Goal: Information Seeking & Learning: Learn about a topic

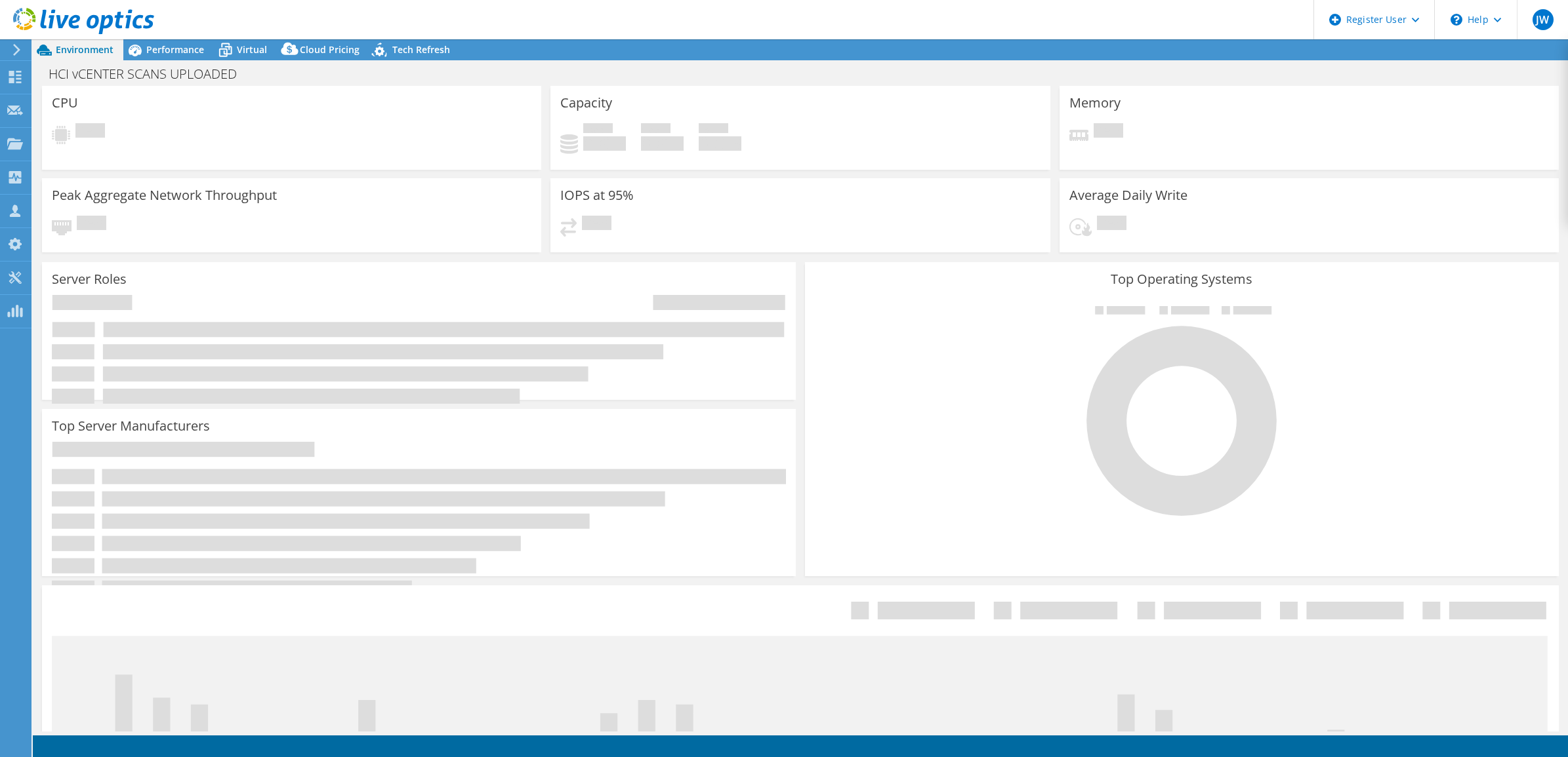
select select "USEast"
select select "USD"
select select "USEast"
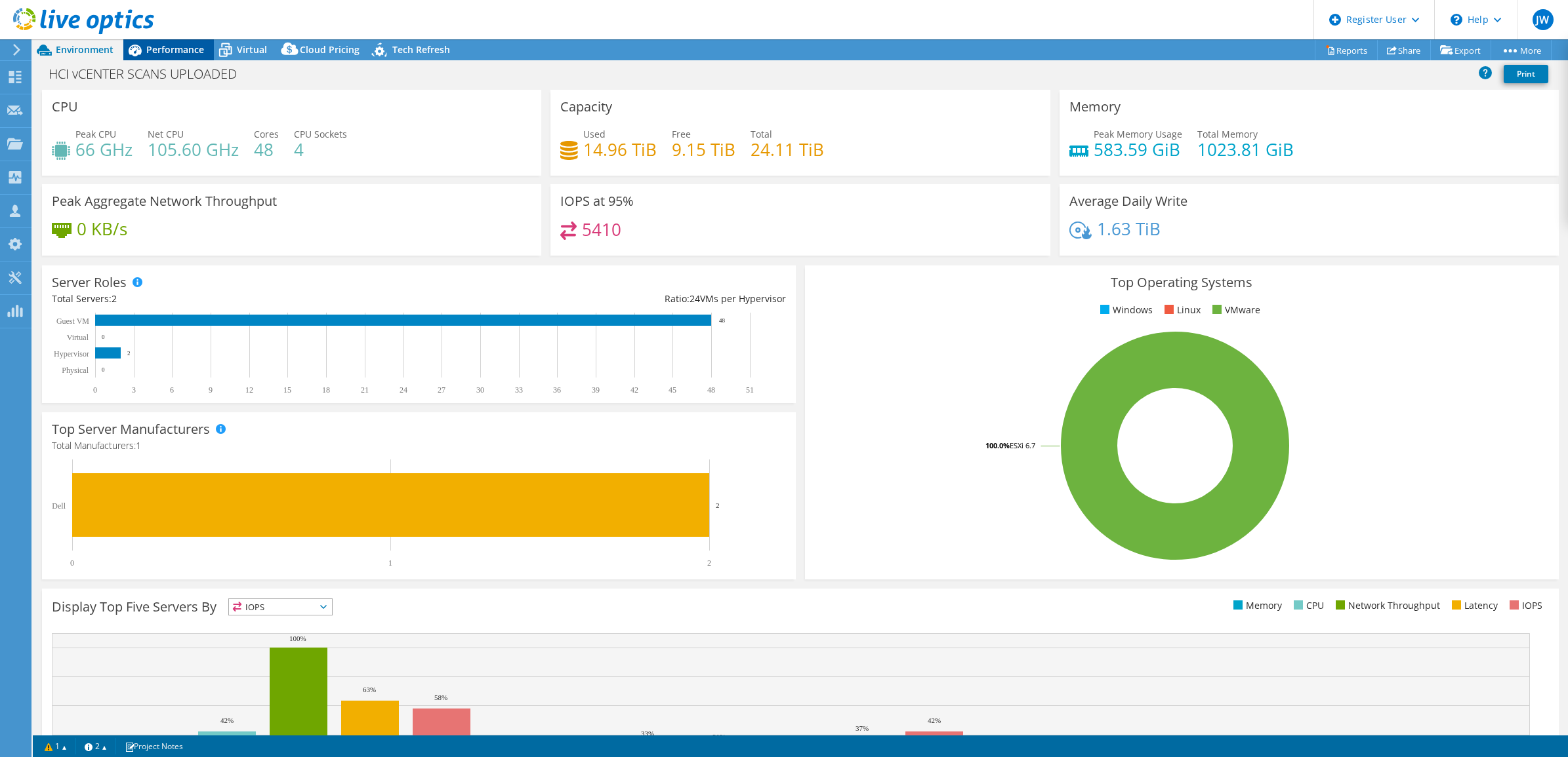
click at [160, 46] on span "Performance" at bounding box center [175, 49] width 58 height 12
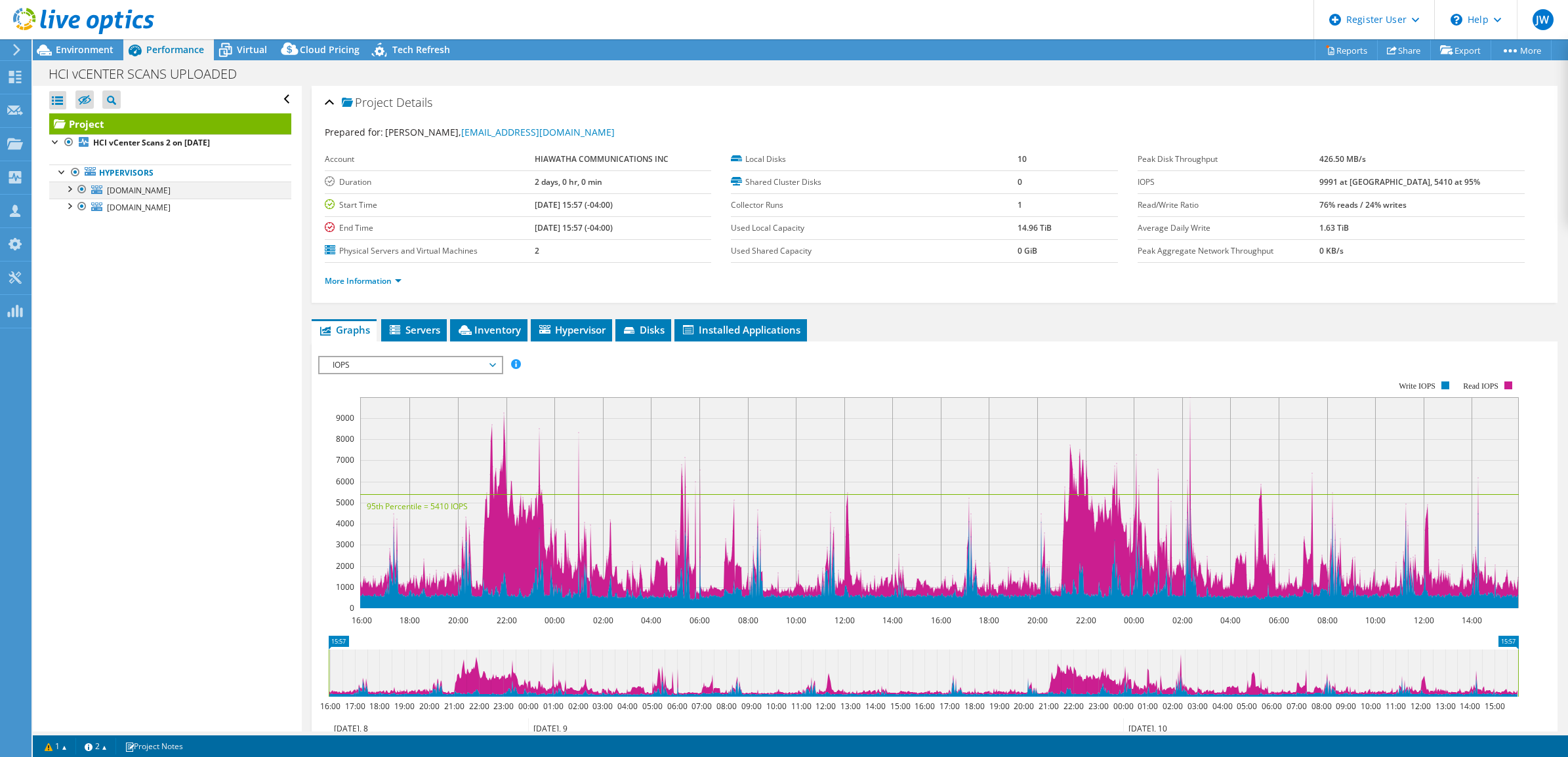
click at [71, 189] on div at bounding box center [69, 188] width 13 height 13
click at [238, 53] on span "Virtual" at bounding box center [252, 49] width 30 height 12
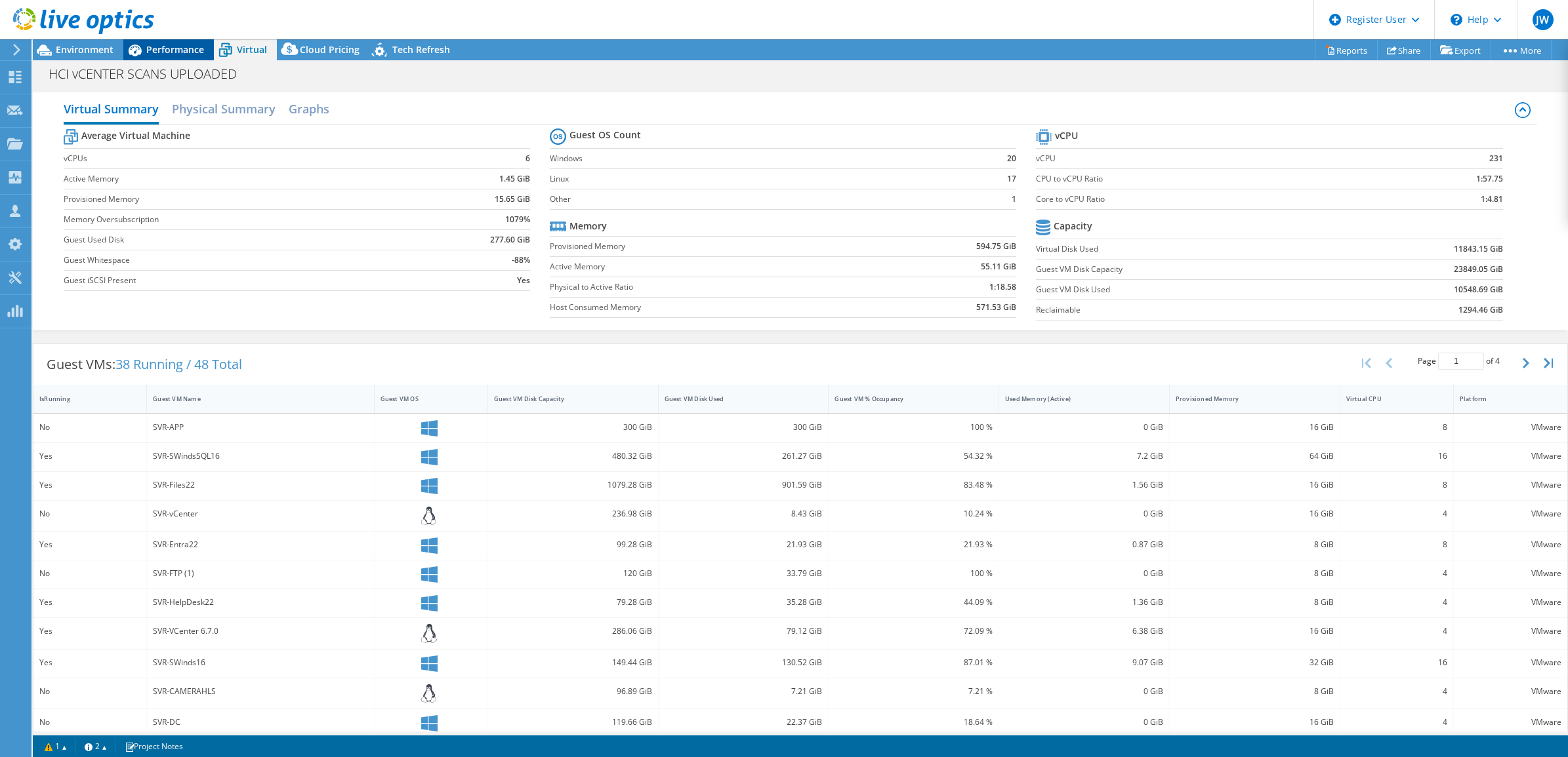
click at [172, 48] on span "Performance" at bounding box center [175, 49] width 58 height 12
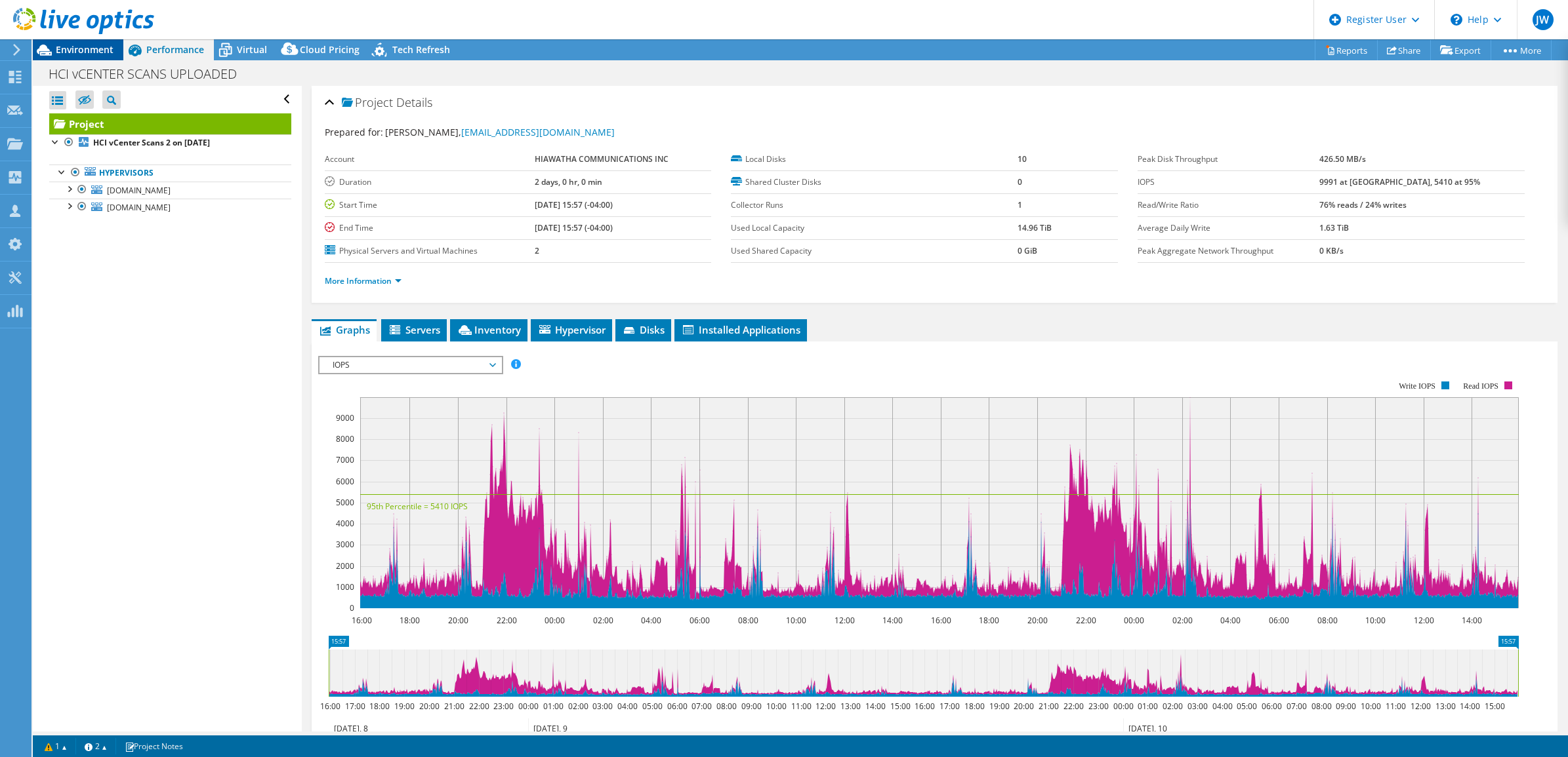
click at [90, 50] on span "Environment" at bounding box center [85, 49] width 58 height 12
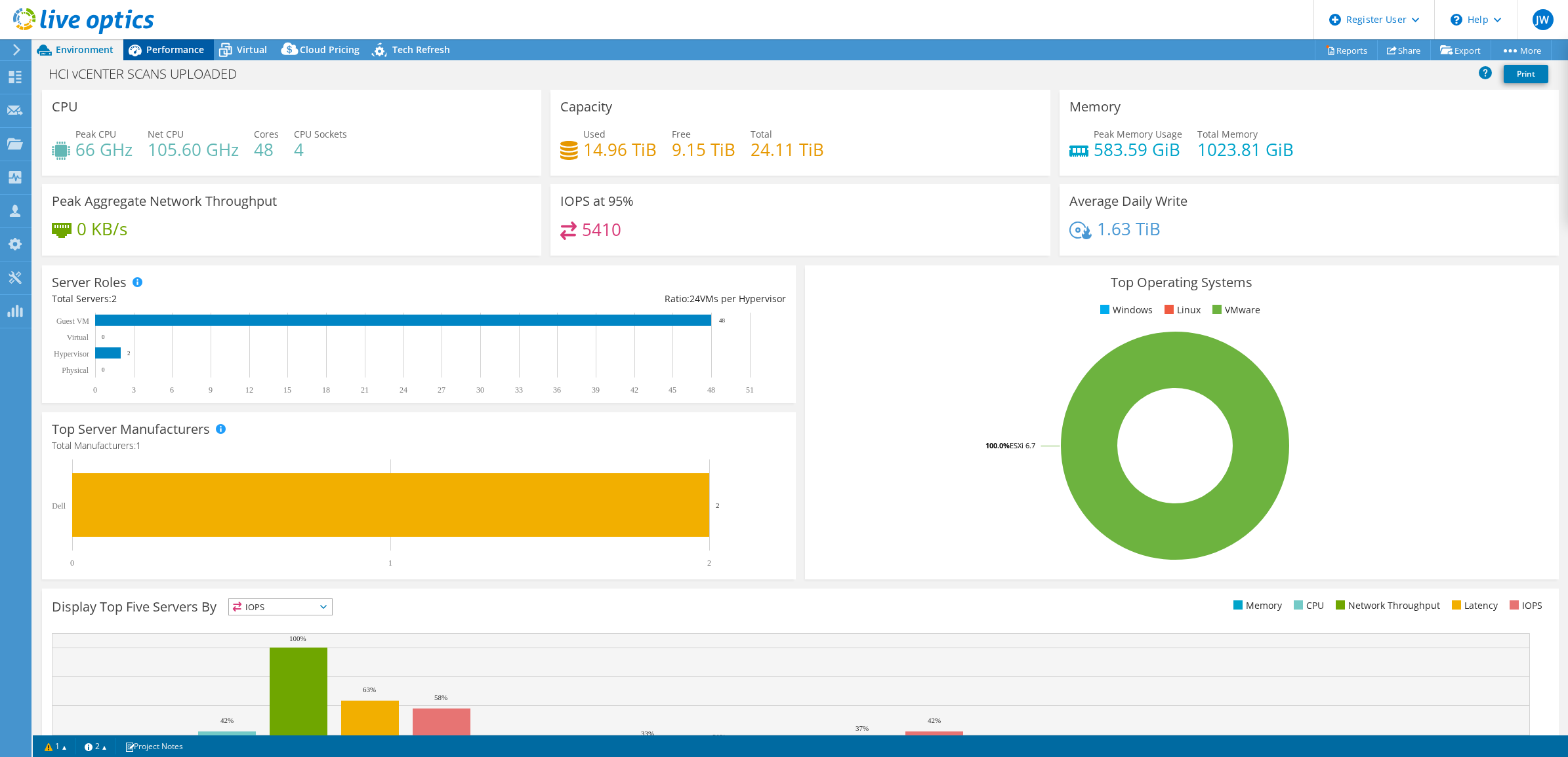
click at [177, 53] on span "Performance" at bounding box center [175, 49] width 58 height 12
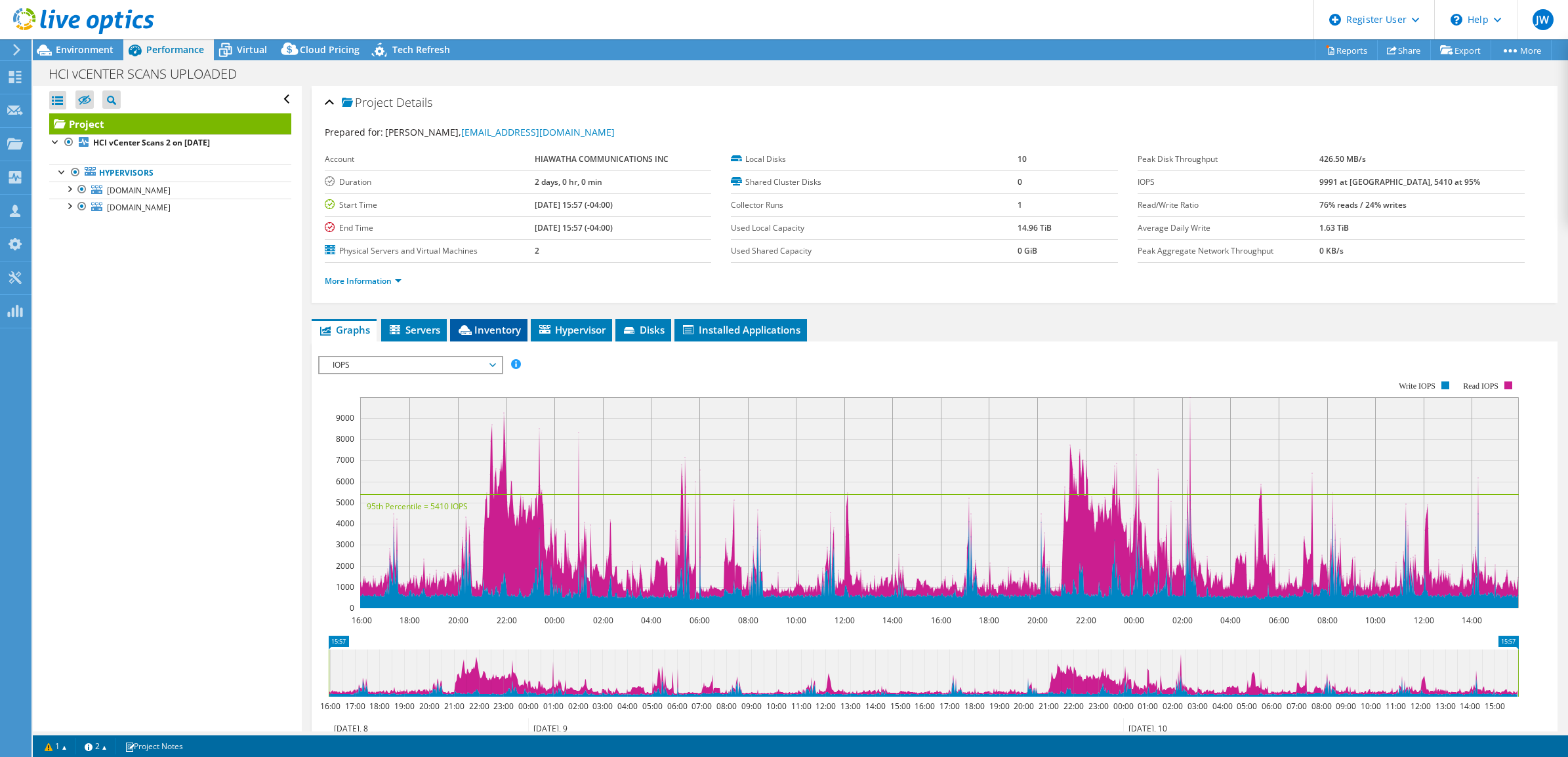
click at [487, 325] on span "Inventory" at bounding box center [488, 330] width 64 height 13
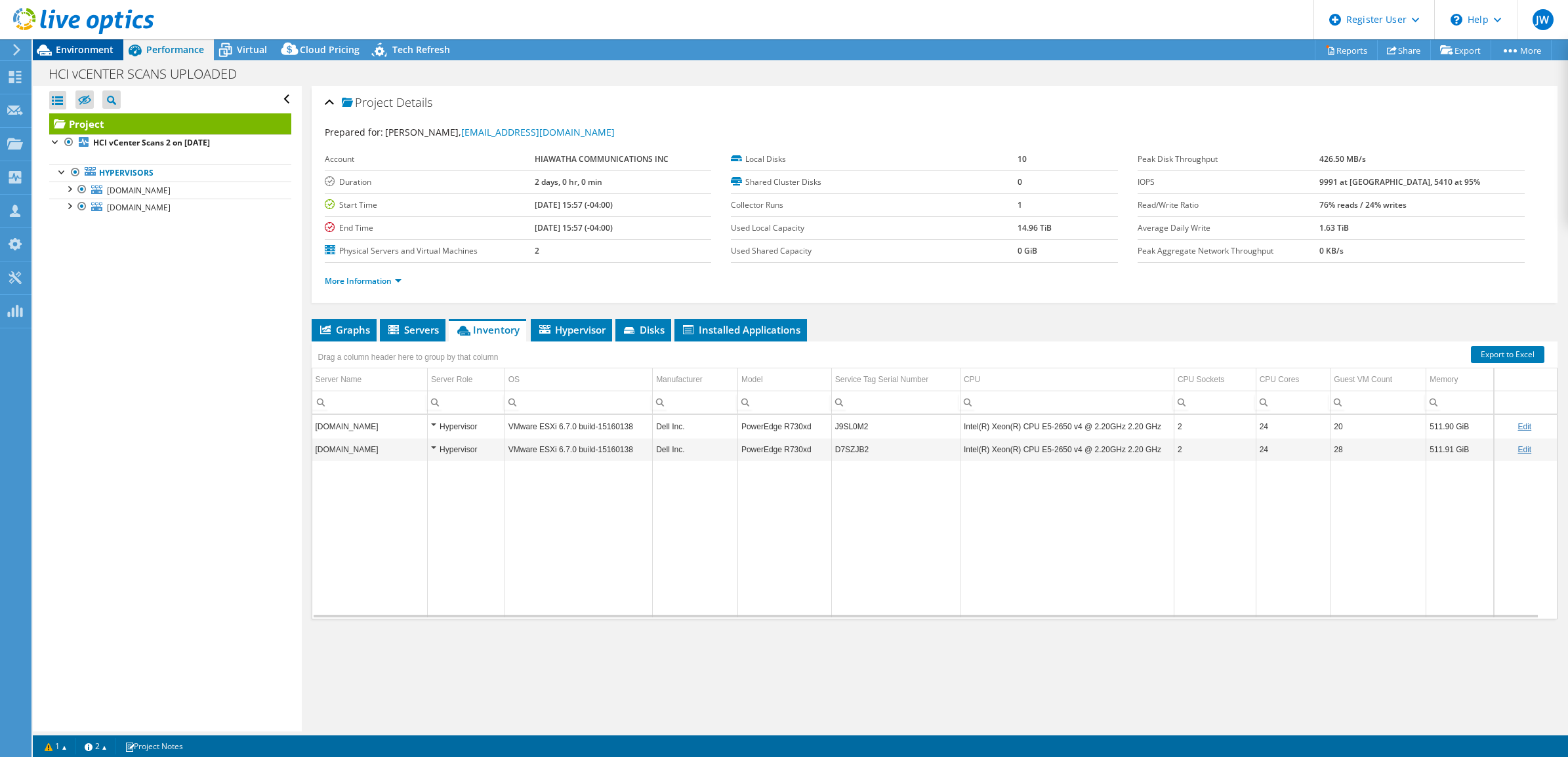
click at [95, 47] on span "Environment" at bounding box center [85, 49] width 58 height 12
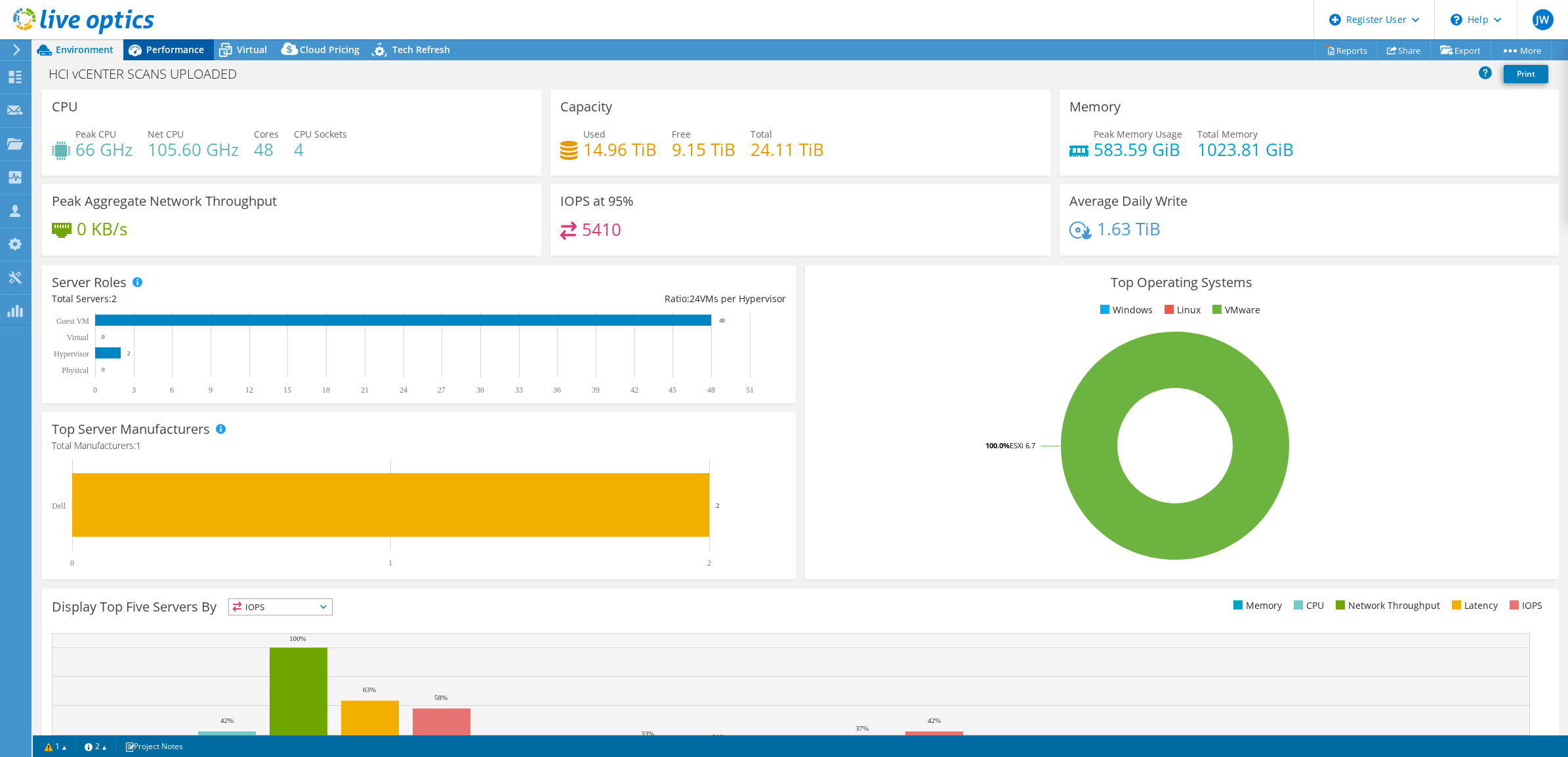
click at [202, 53] on span "Performance" at bounding box center [175, 49] width 58 height 12
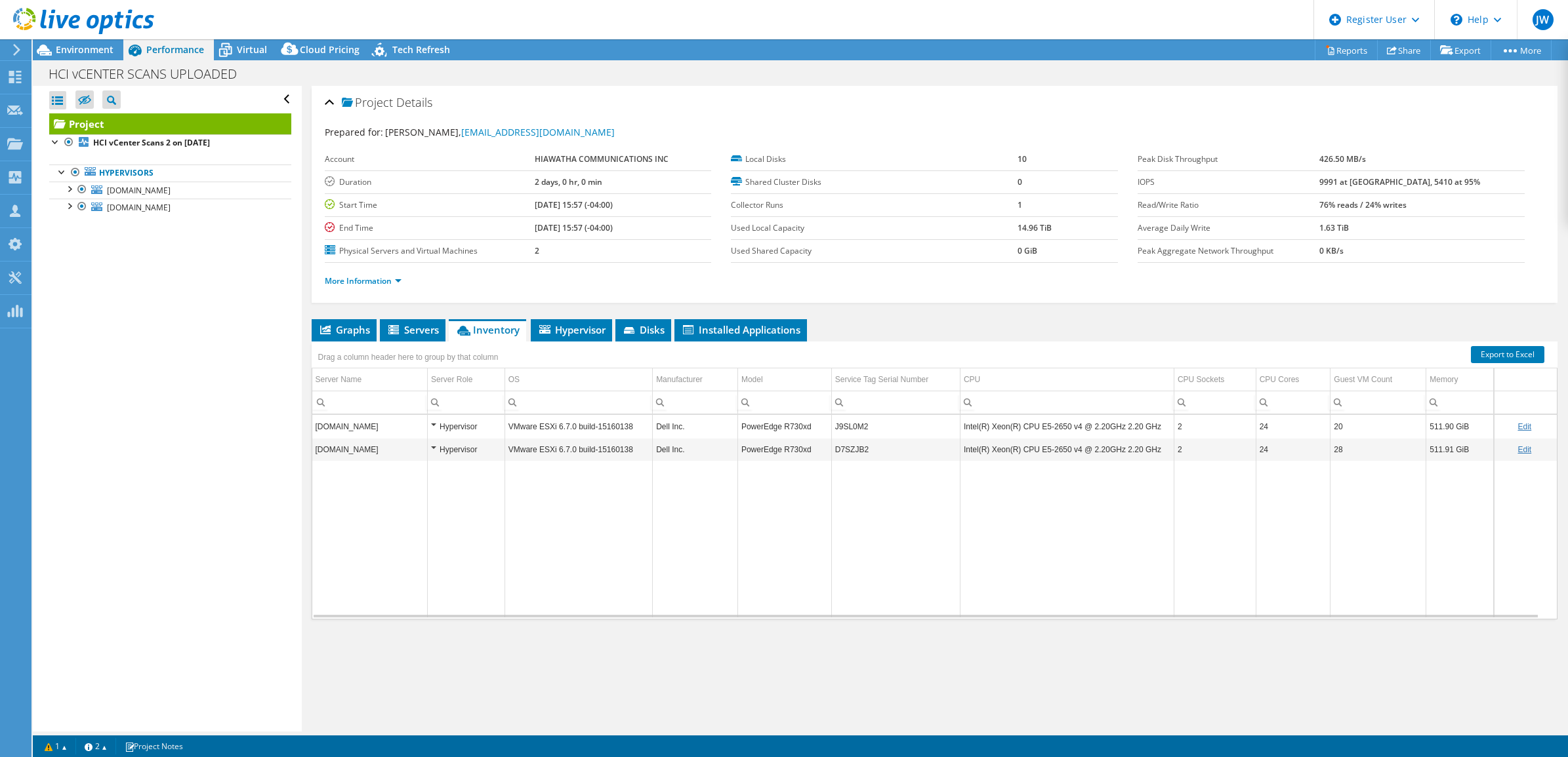
click at [80, 41] on div at bounding box center [76, 21] width 154 height 44
click at [79, 46] on span "Environment" at bounding box center [85, 49] width 58 height 12
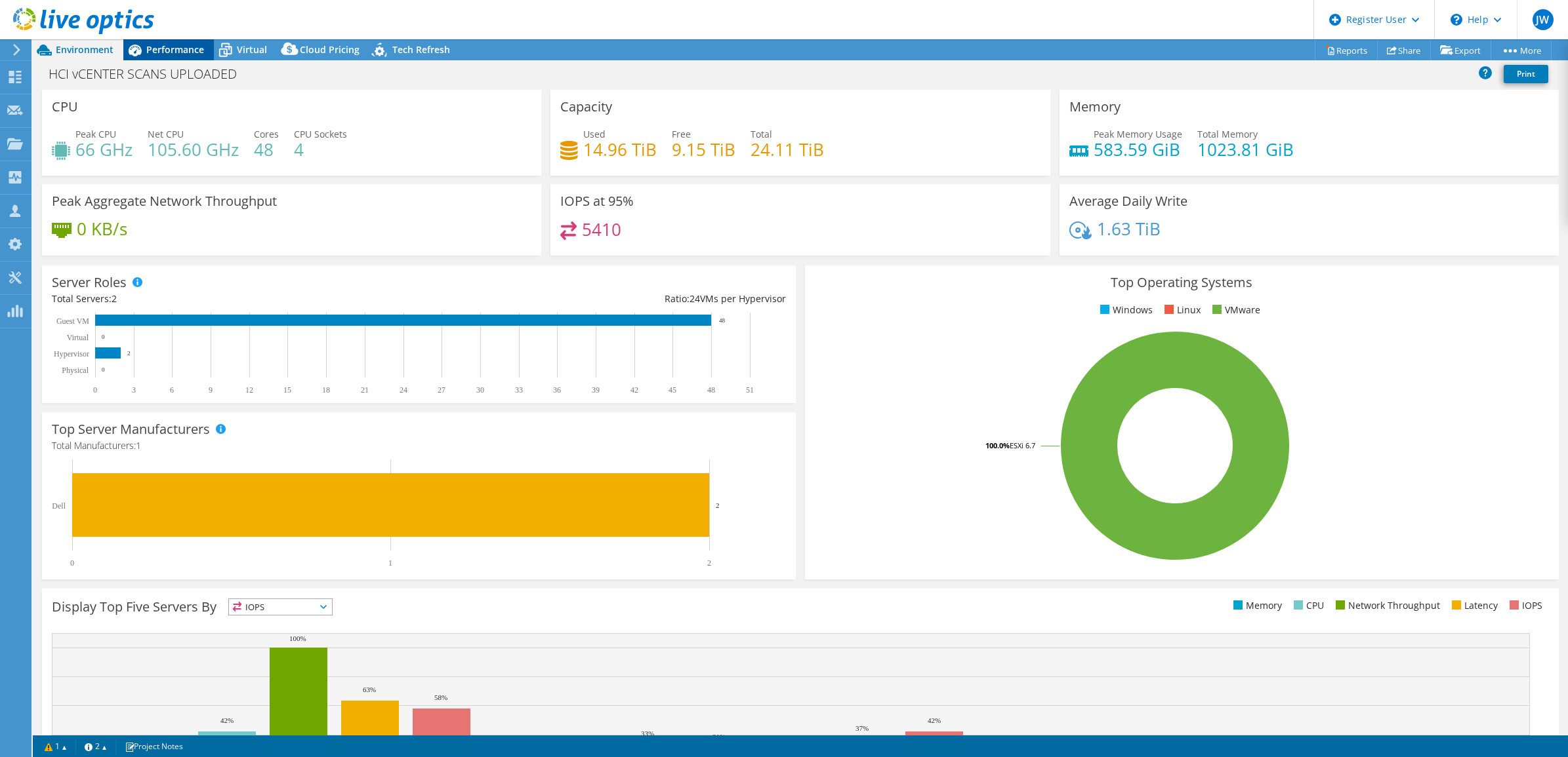
click at [185, 50] on span "Performance" at bounding box center [175, 49] width 58 height 12
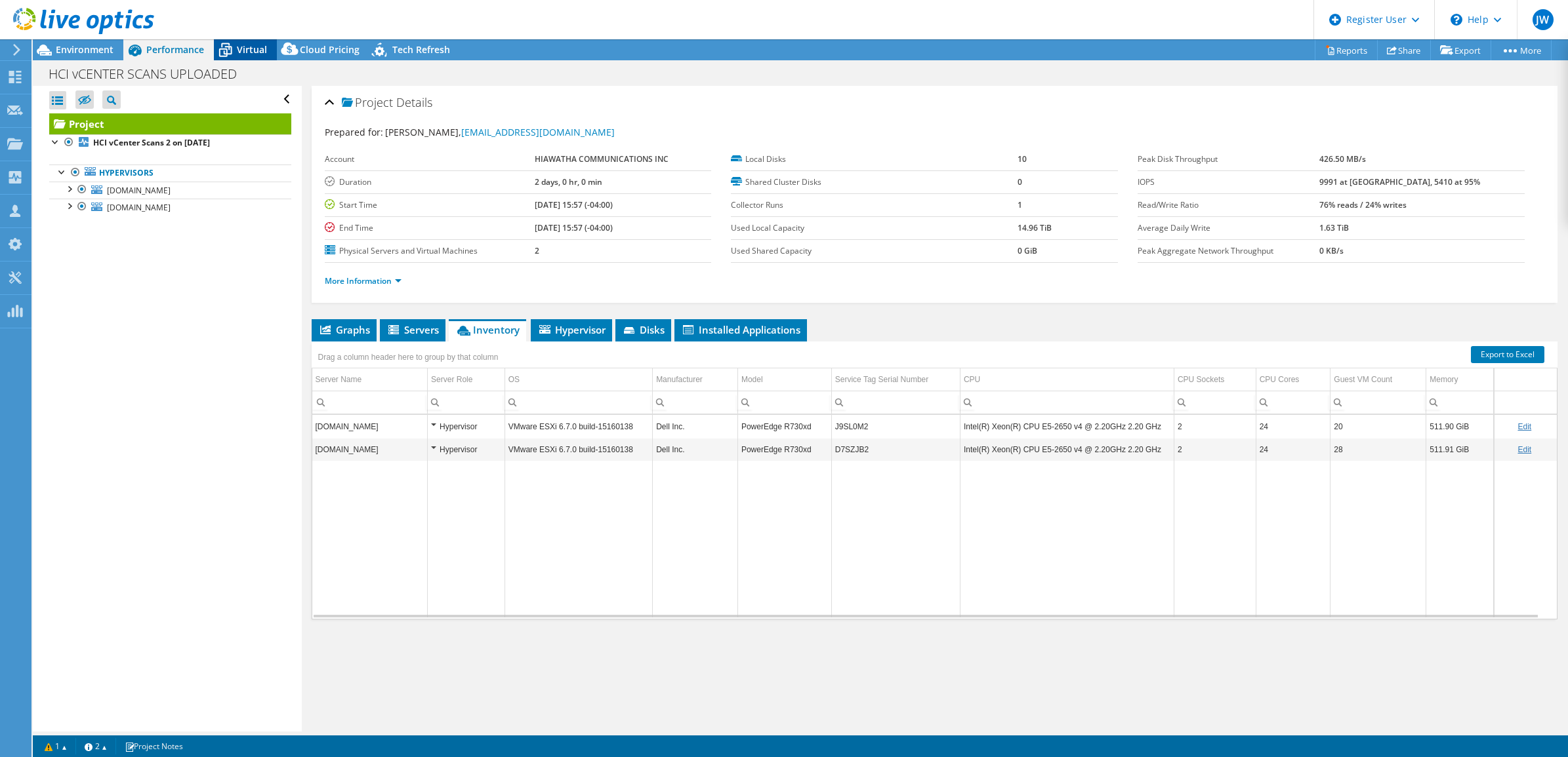
click at [240, 46] on span "Virtual" at bounding box center [252, 49] width 30 height 12
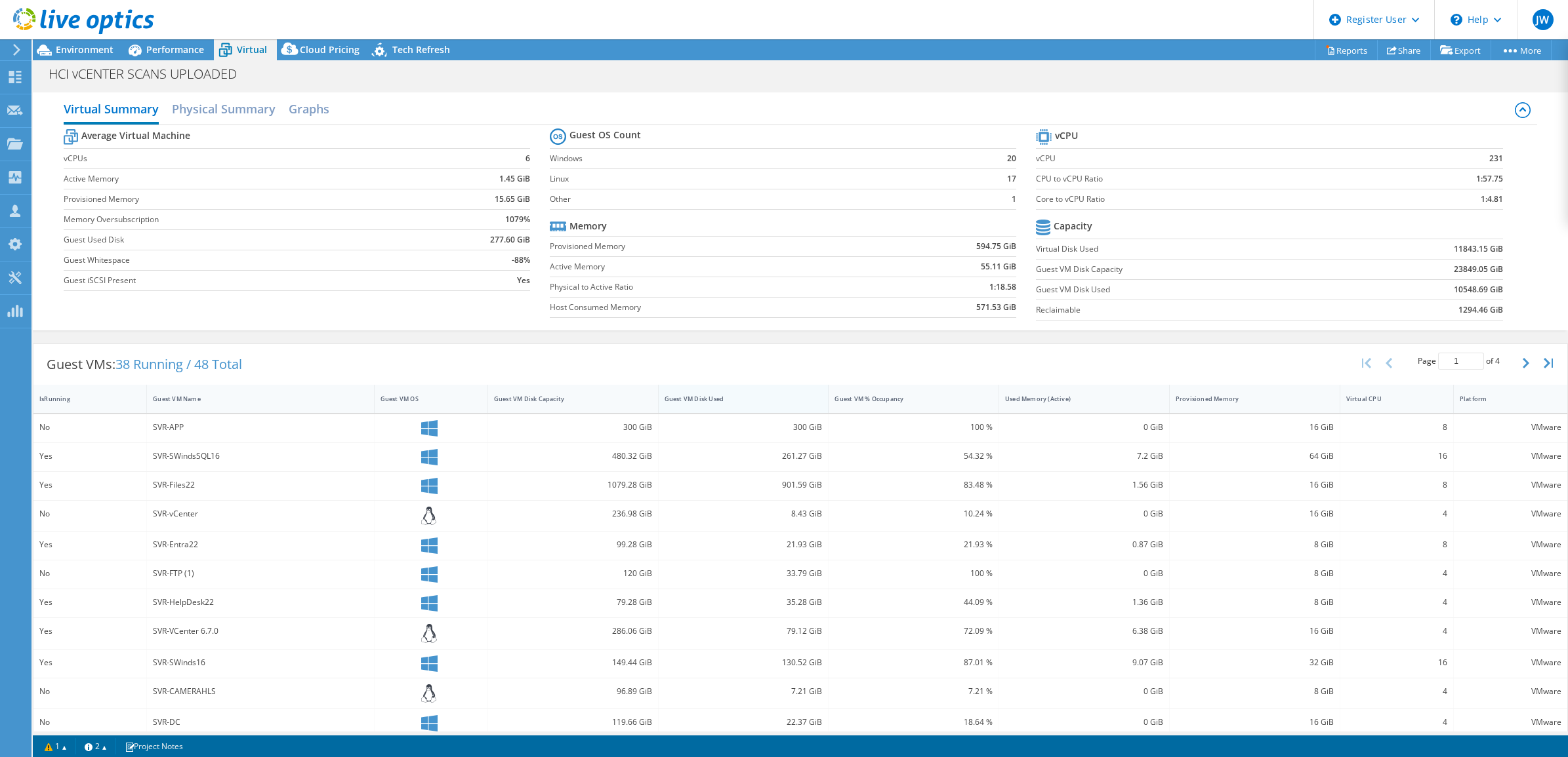
click at [709, 402] on div "Guest VM Disk Used" at bounding box center [735, 399] width 142 height 8
click at [103, 56] on div "Environment" at bounding box center [78, 50] width 90 height 21
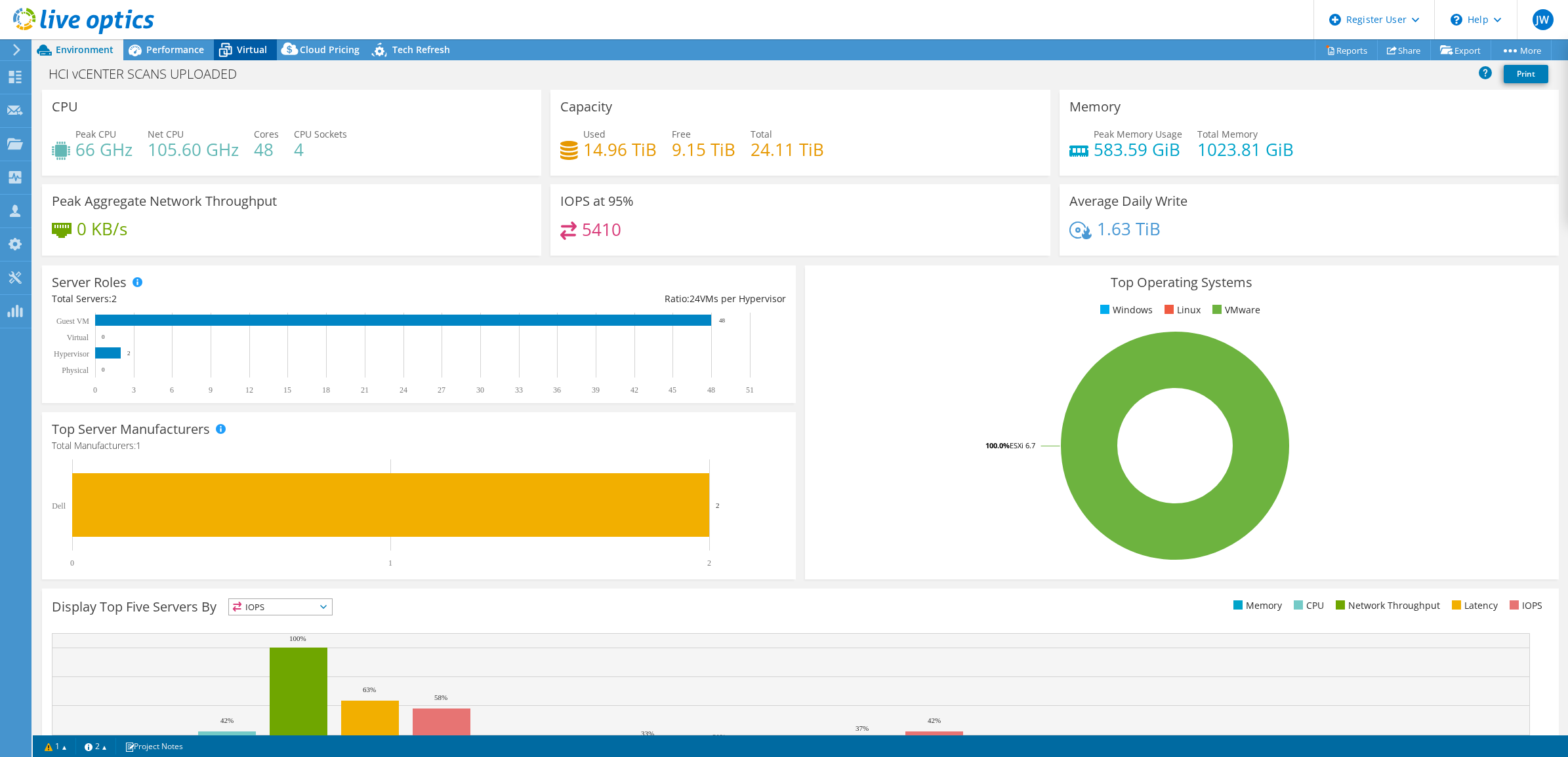
click at [221, 56] on icon at bounding box center [225, 51] width 13 height 11
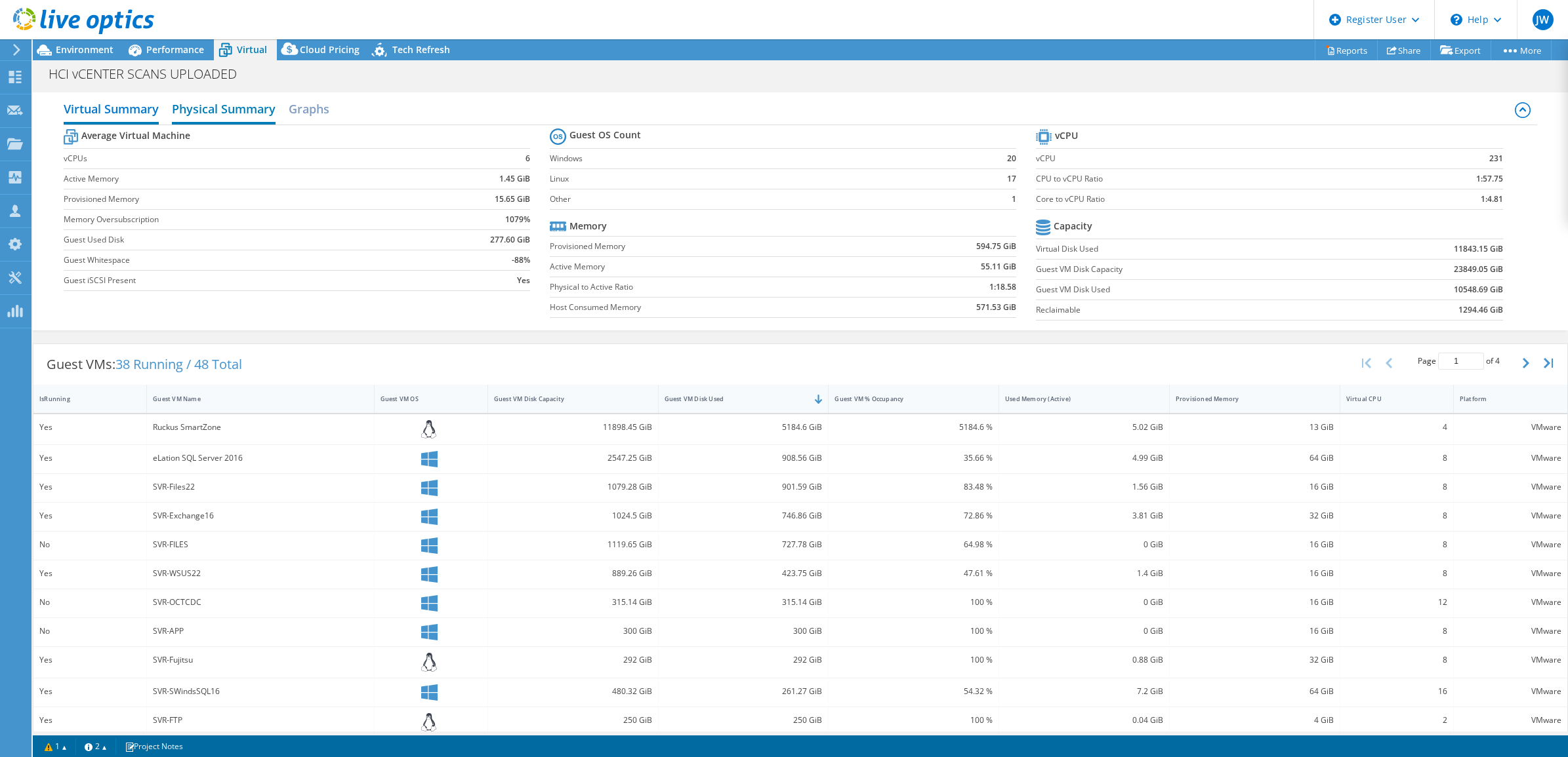
click at [205, 102] on h2 "Physical Summary" at bounding box center [224, 109] width 104 height 29
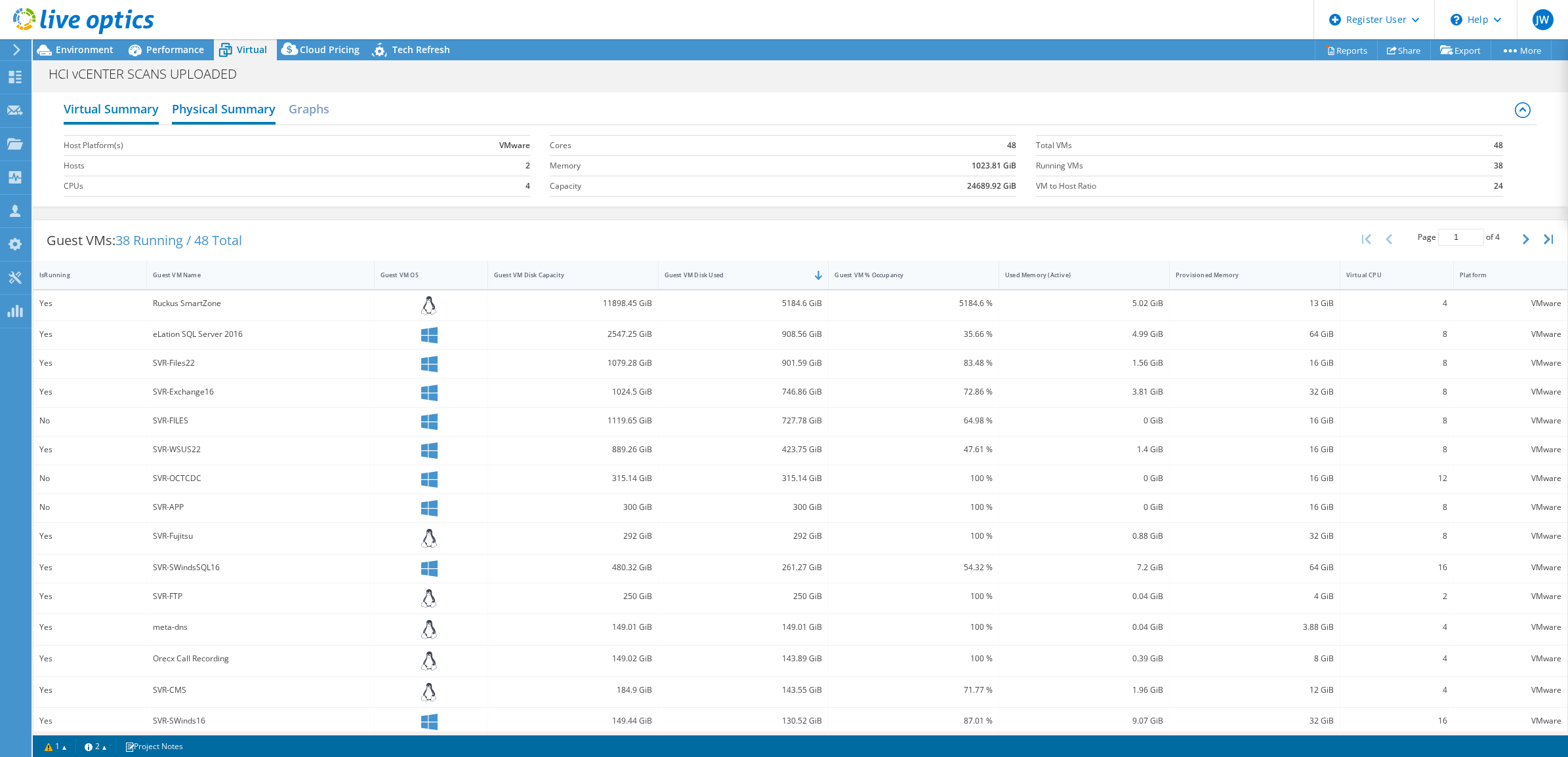
click at [129, 108] on h2 "Virtual Summary" at bounding box center [111, 109] width 95 height 29
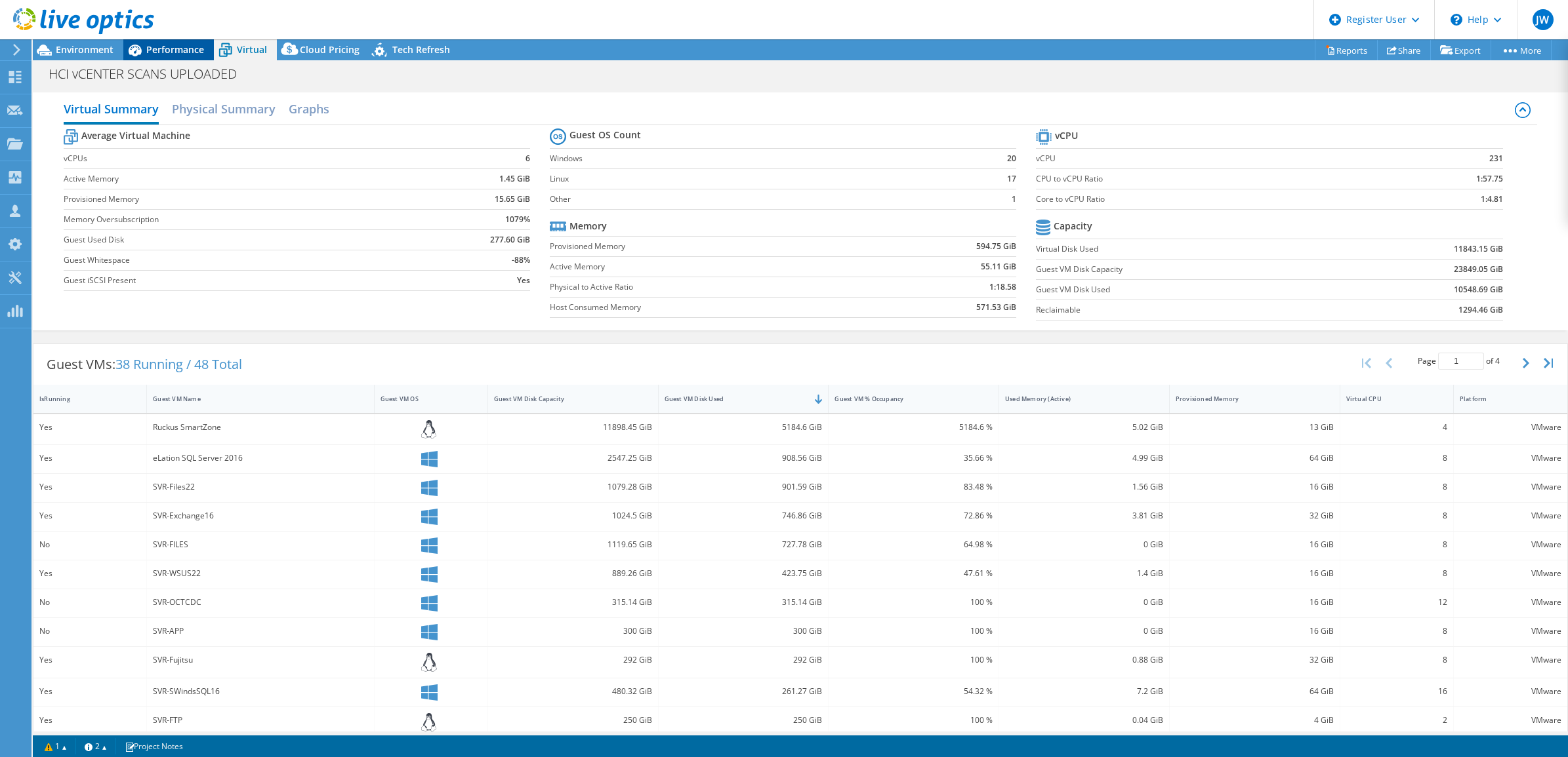
click at [157, 44] on span "Performance" at bounding box center [175, 49] width 58 height 12
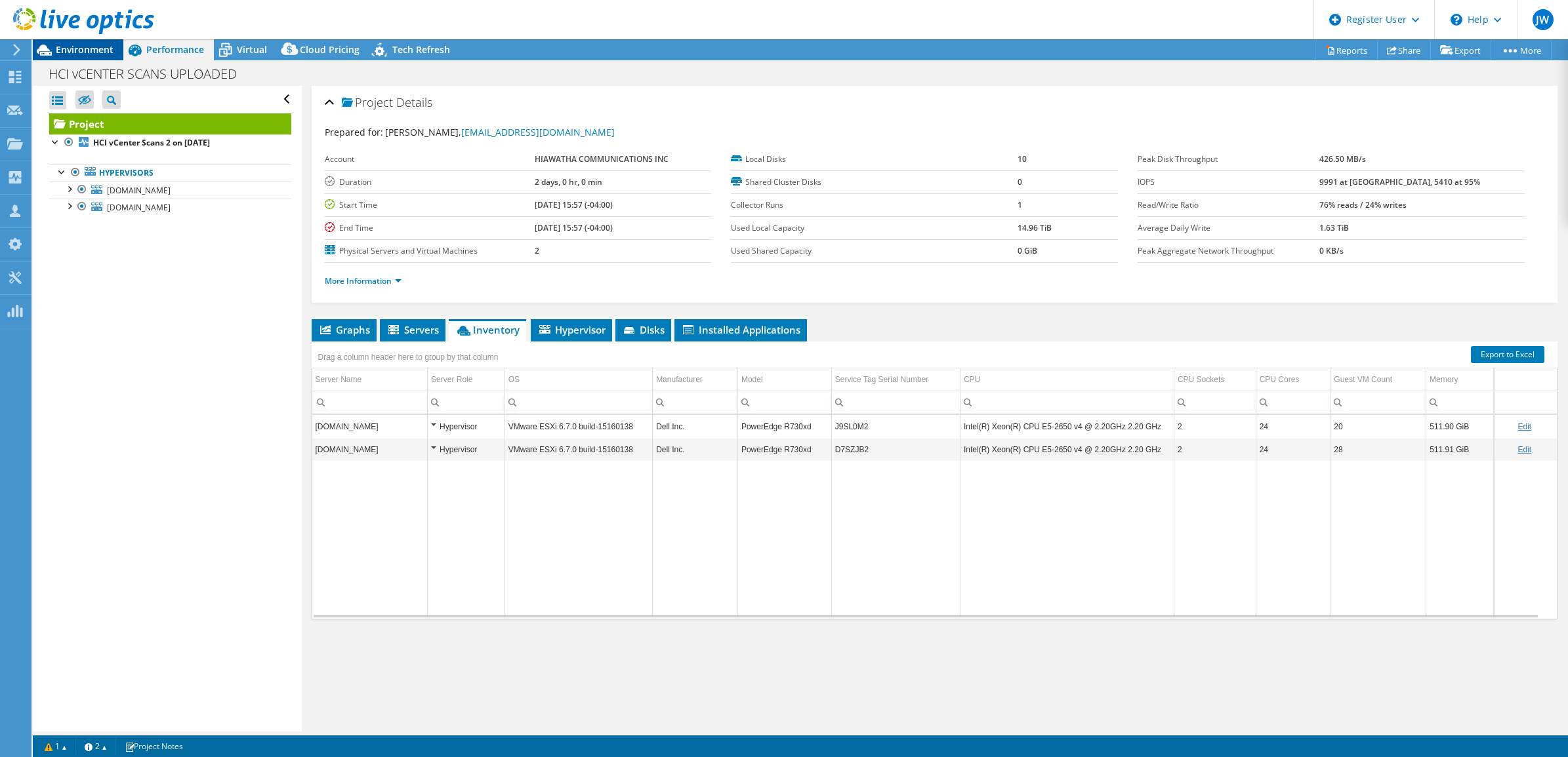
click at [97, 51] on span "Environment" at bounding box center [85, 49] width 58 height 12
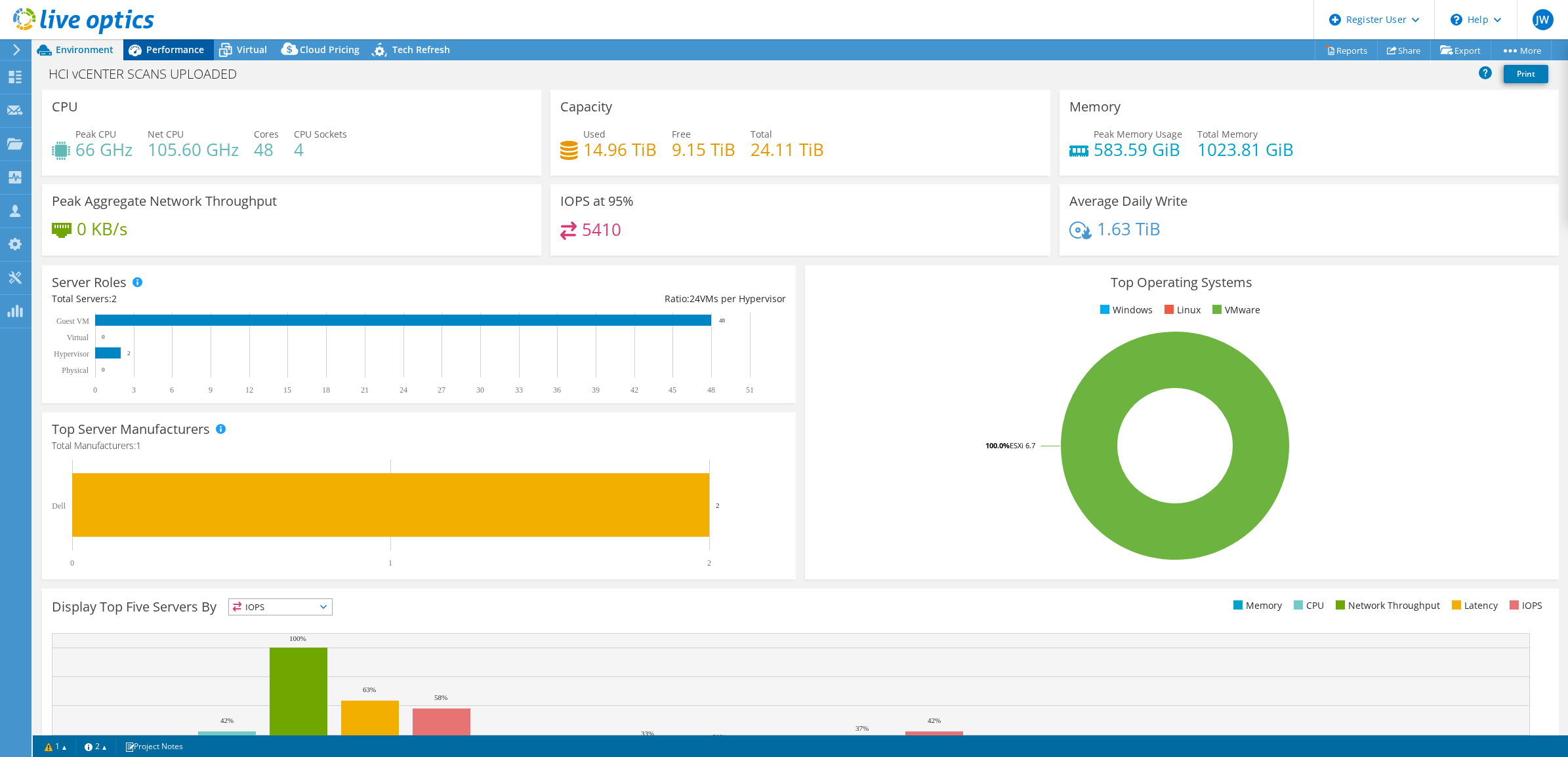
click at [156, 54] on span "Performance" at bounding box center [175, 49] width 58 height 12
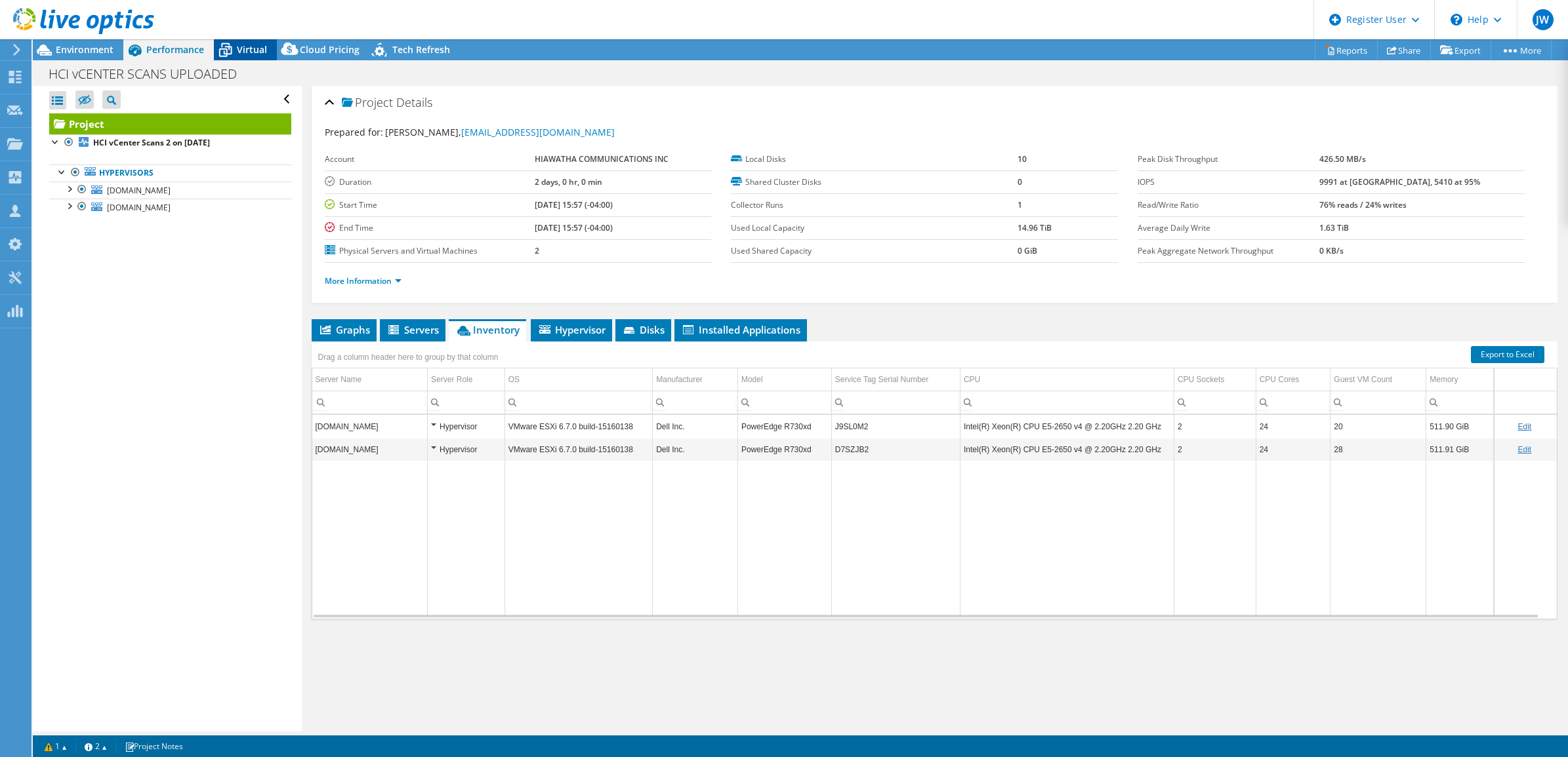
click at [236, 50] on icon at bounding box center [225, 50] width 23 height 23
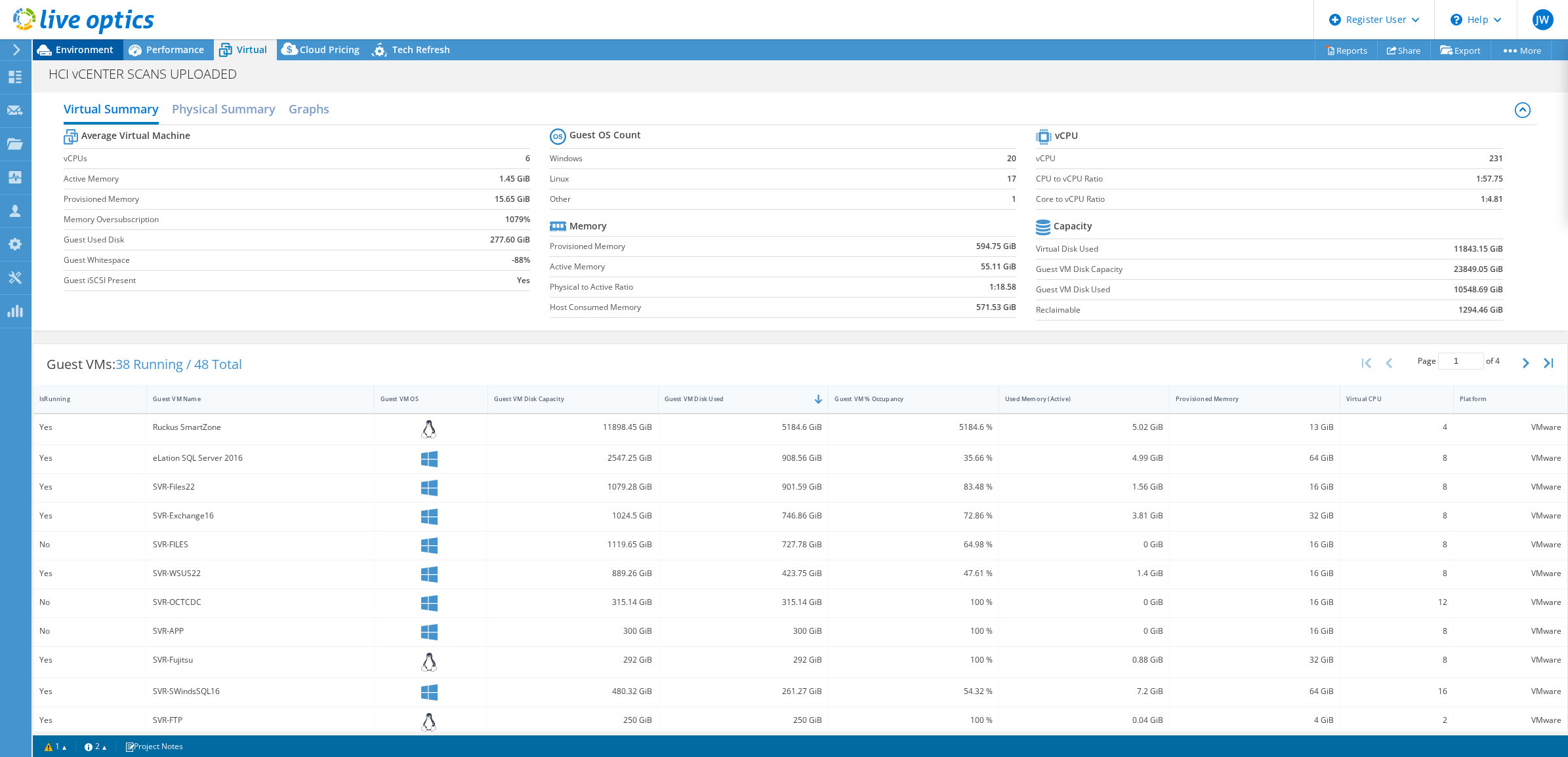
click at [106, 50] on span "Environment" at bounding box center [85, 49] width 58 height 12
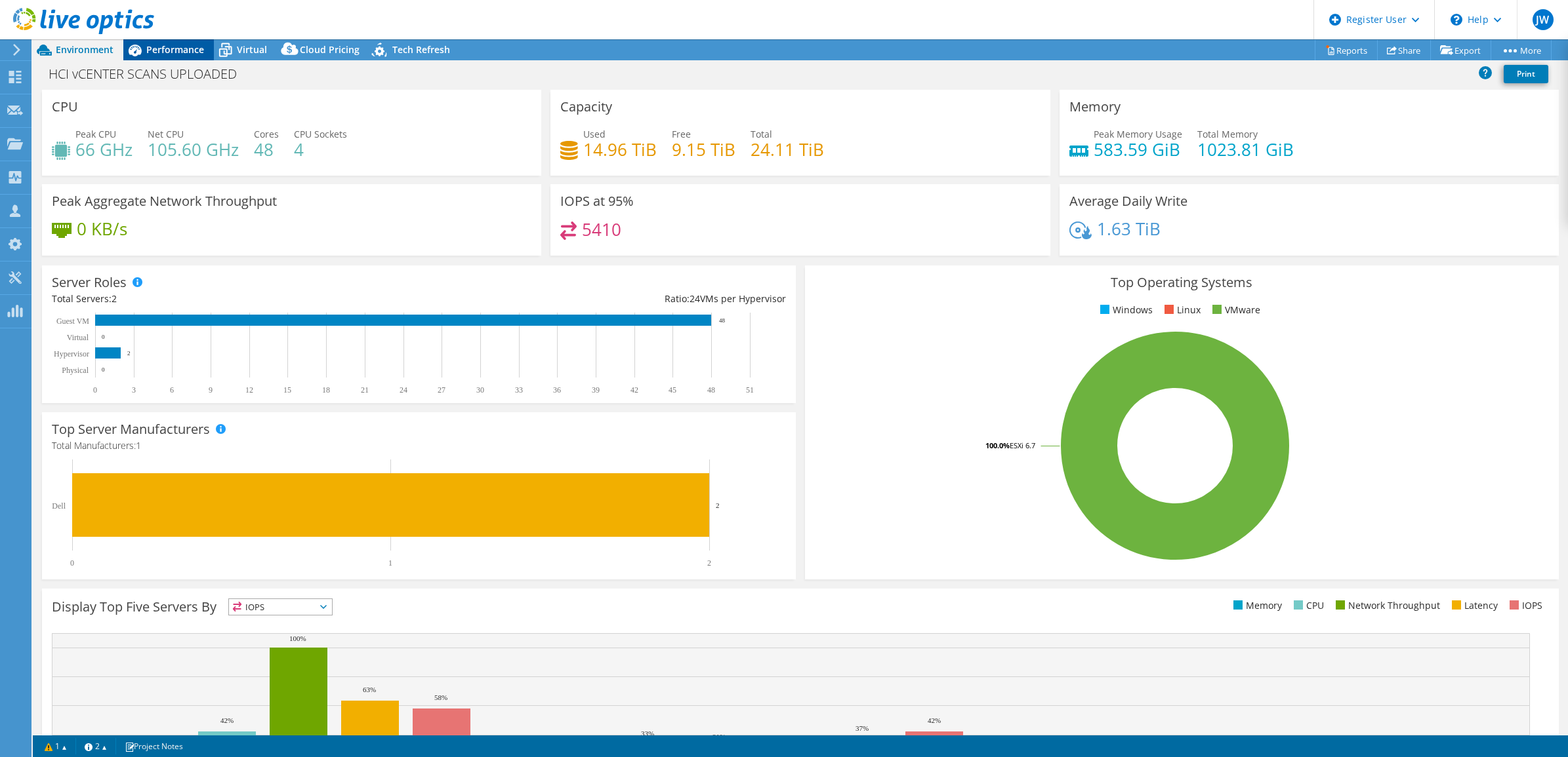
click at [169, 44] on span "Performance" at bounding box center [175, 49] width 58 height 12
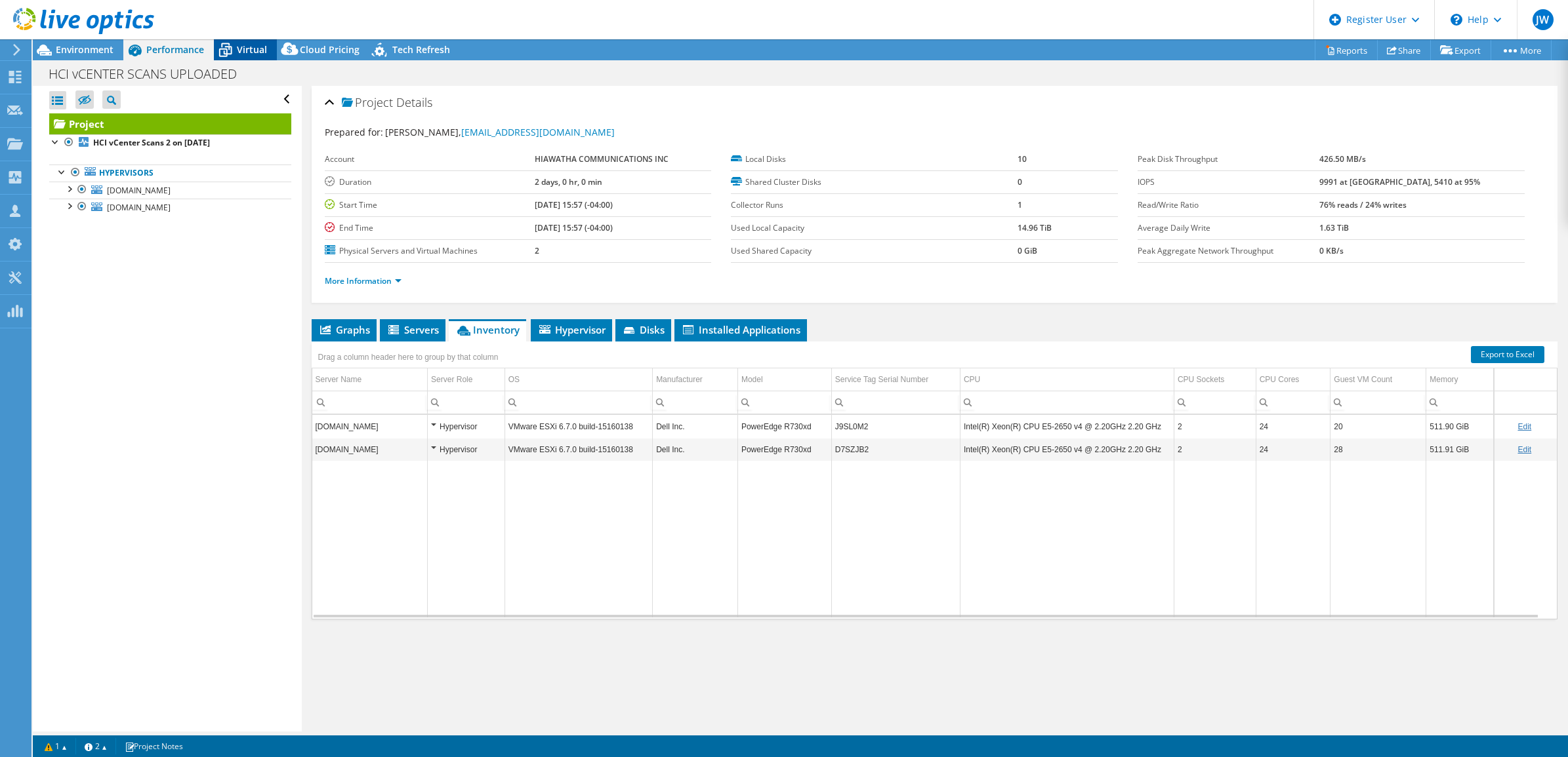
click at [228, 47] on icon at bounding box center [225, 51] width 13 height 11
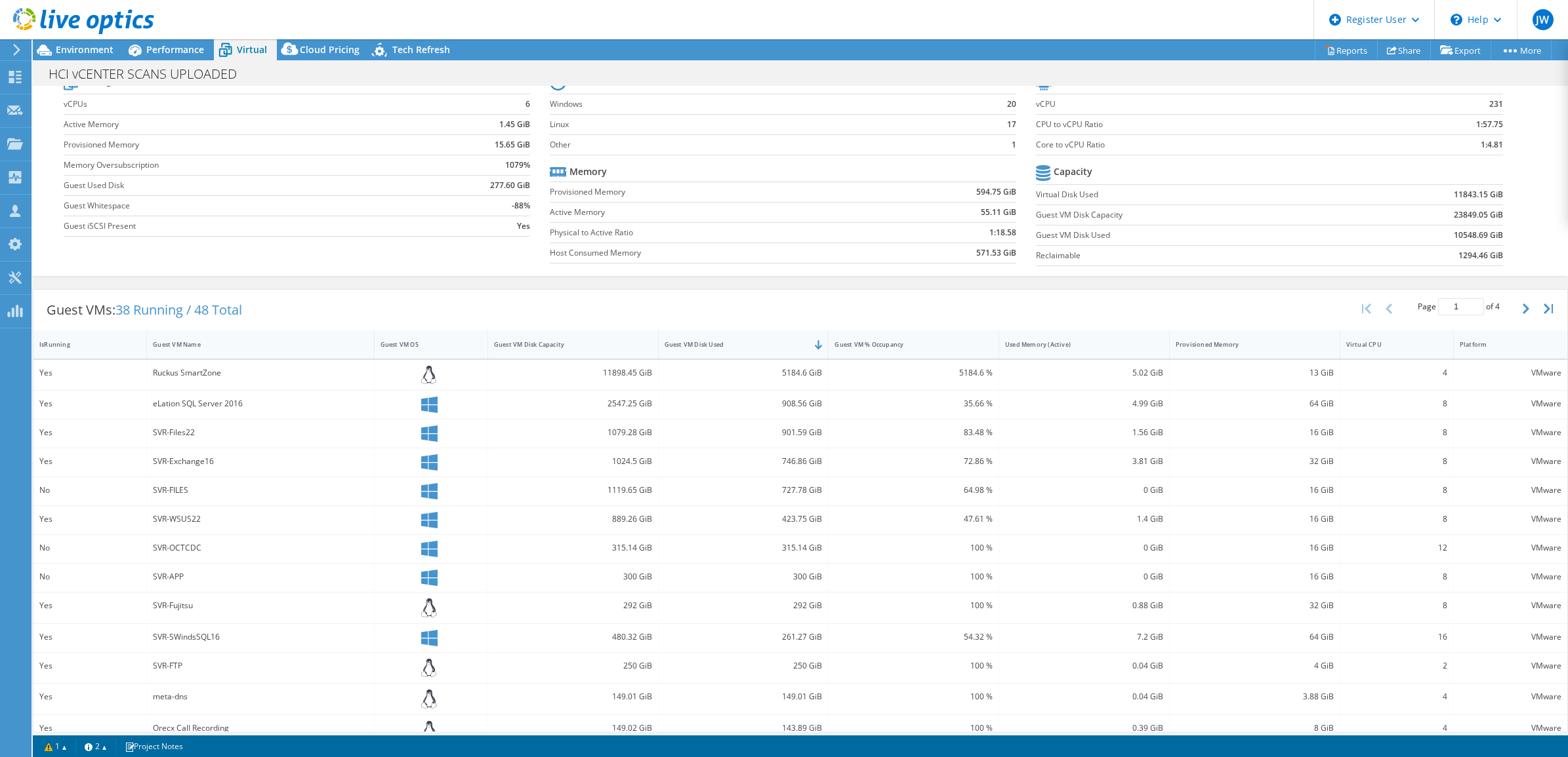
scroll to position [82, 0]
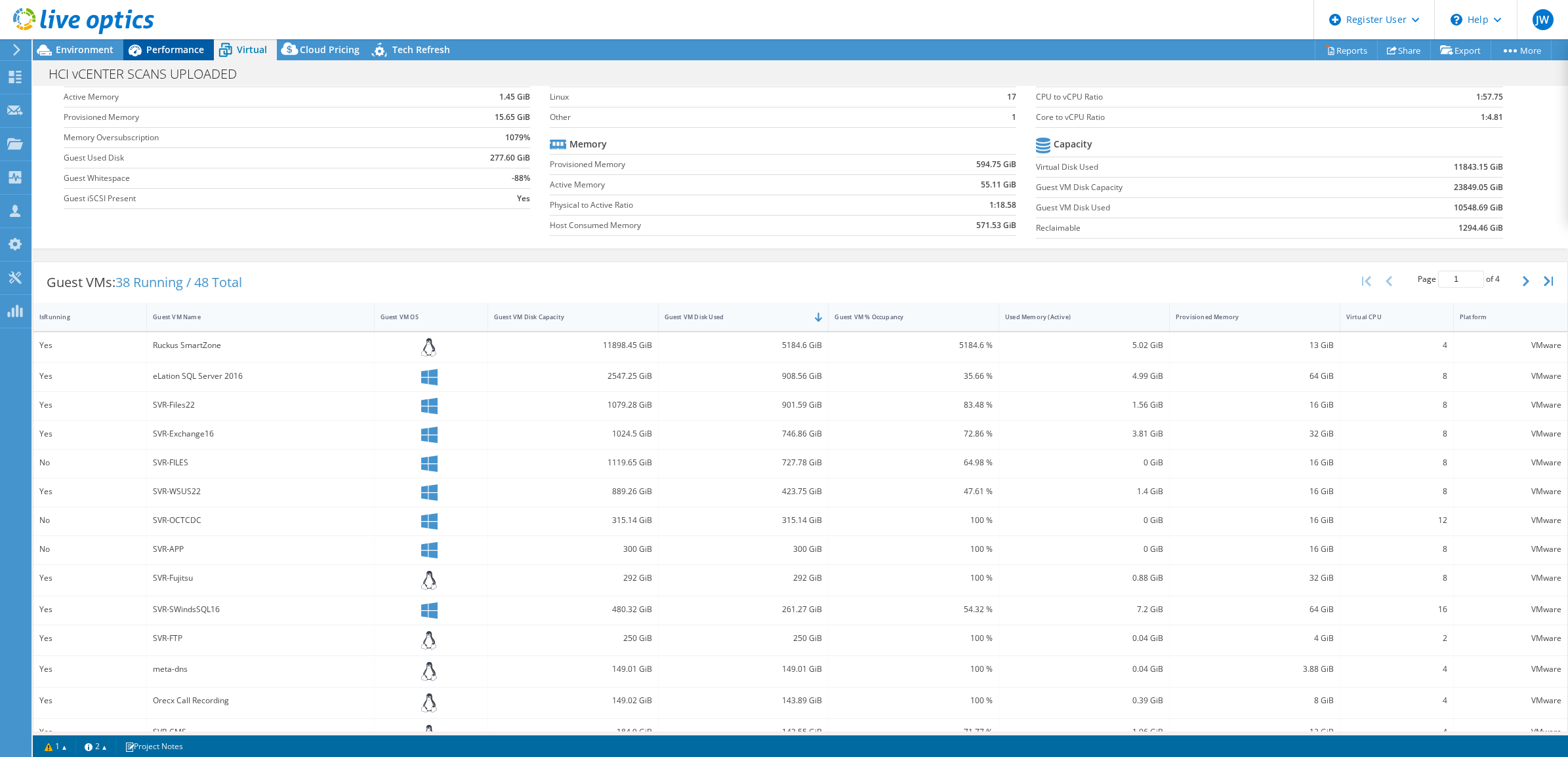
click at [155, 48] on span "Performance" at bounding box center [175, 49] width 58 height 12
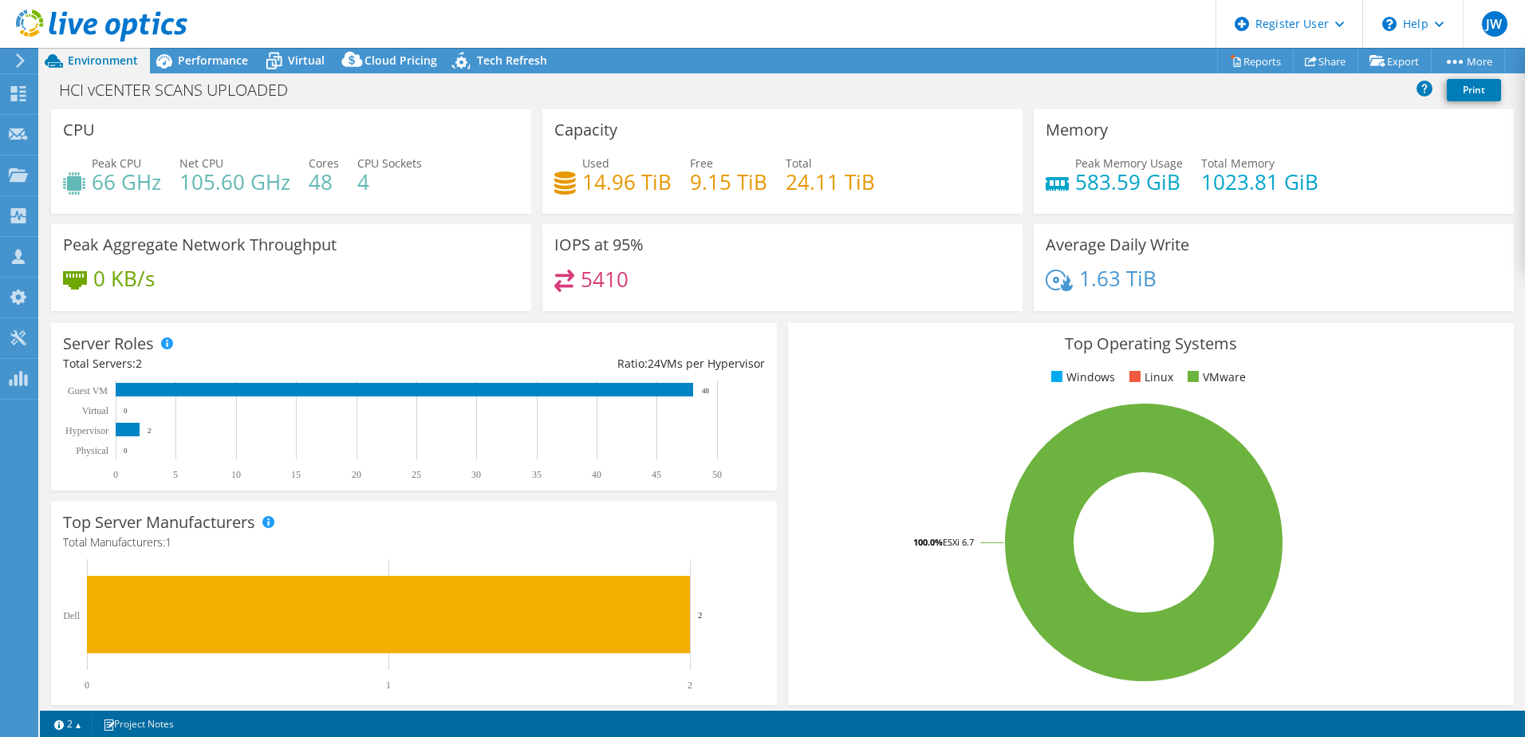
select select "USEast"
select select "USD"
